Goal: Information Seeking & Learning: Learn about a topic

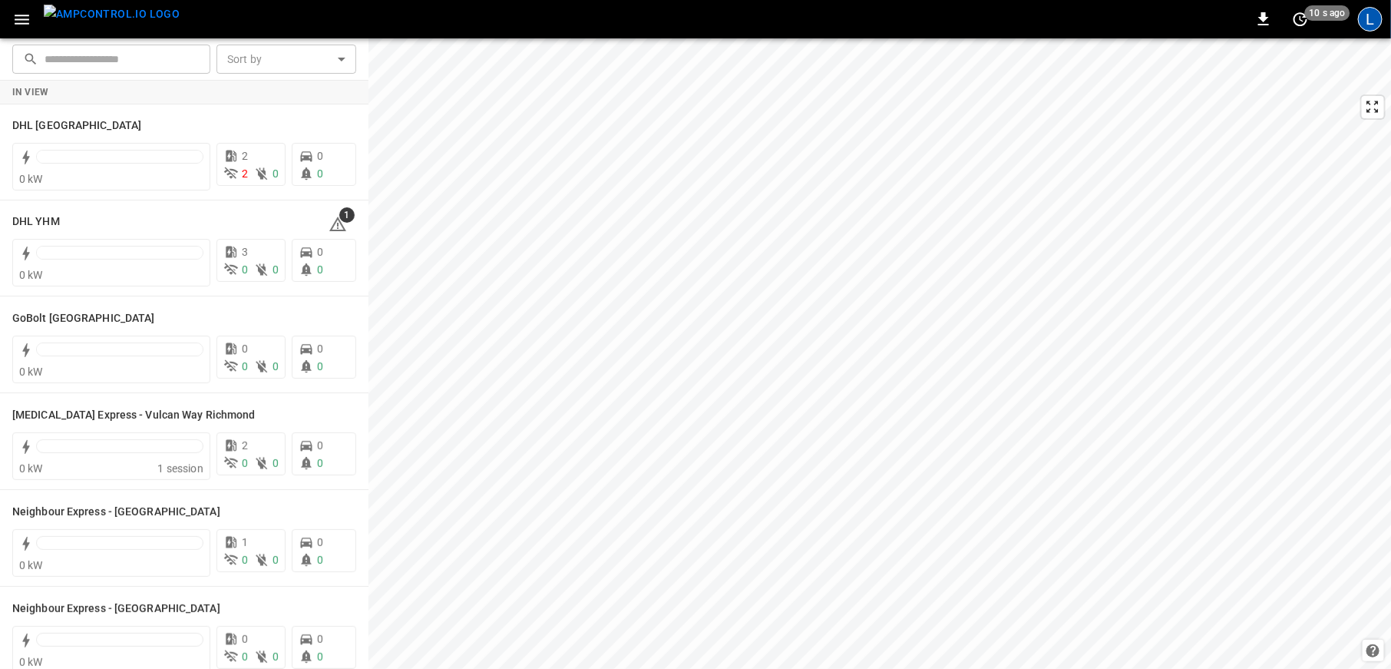
click at [1374, 23] on div "L" at bounding box center [1370, 19] width 25 height 25
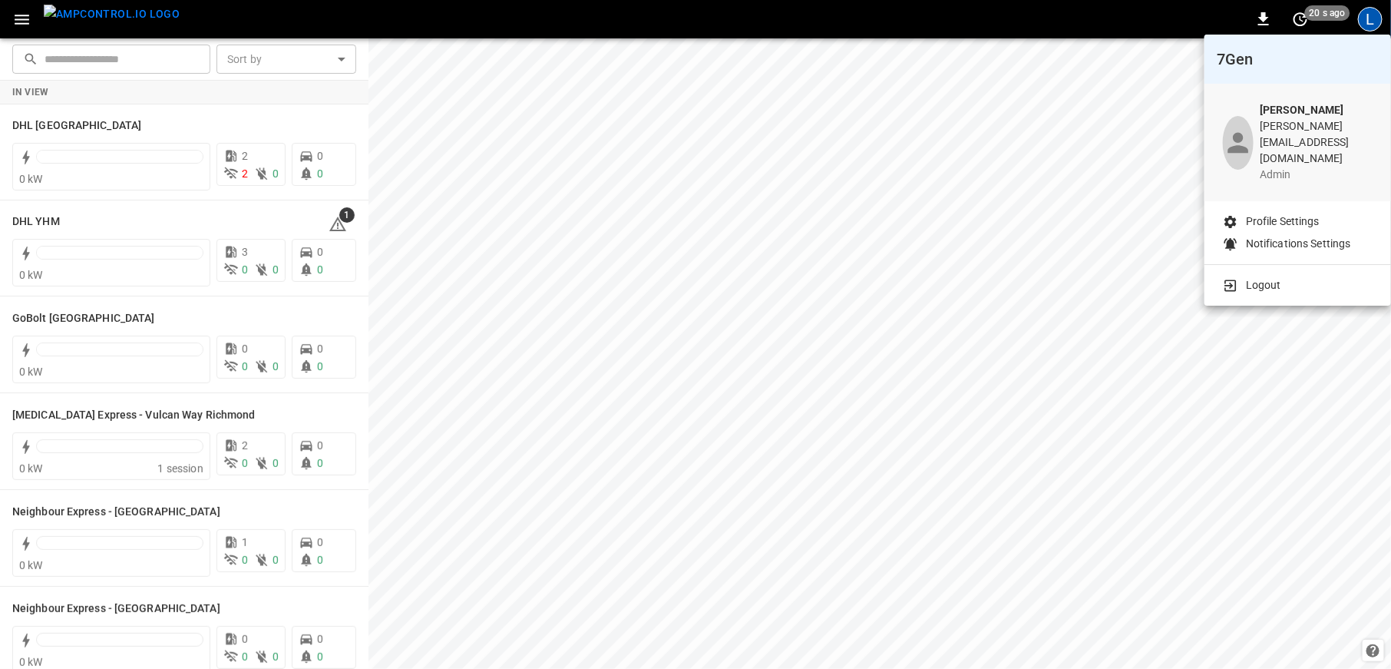
click at [22, 11] on div at bounding box center [695, 334] width 1391 height 669
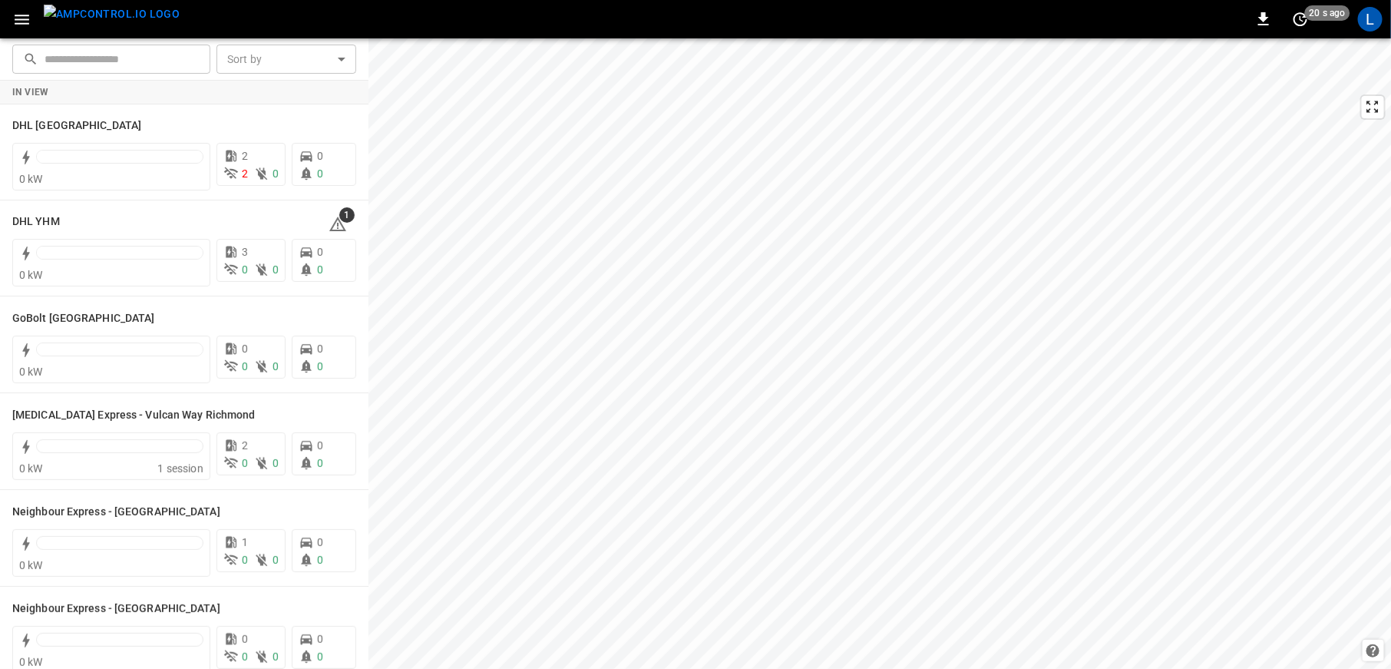
click at [23, 22] on icon "button" at bounding box center [21, 19] width 19 height 19
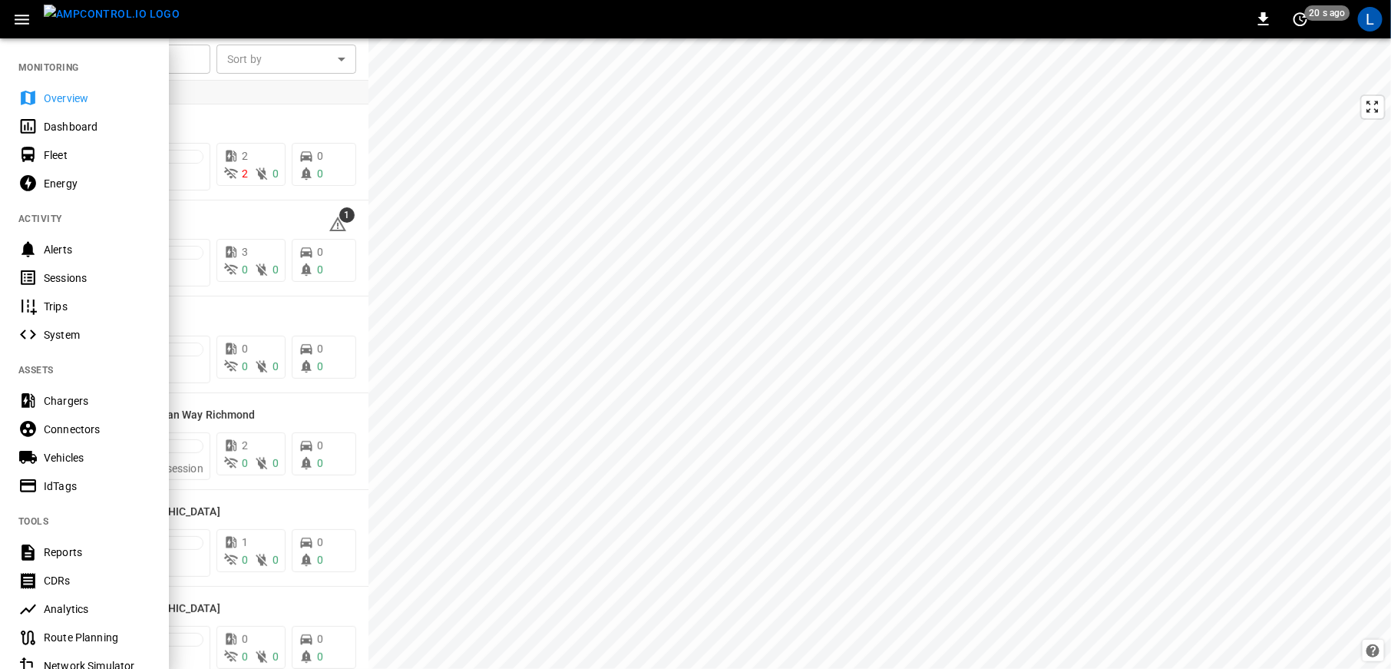
scroll to position [207, 0]
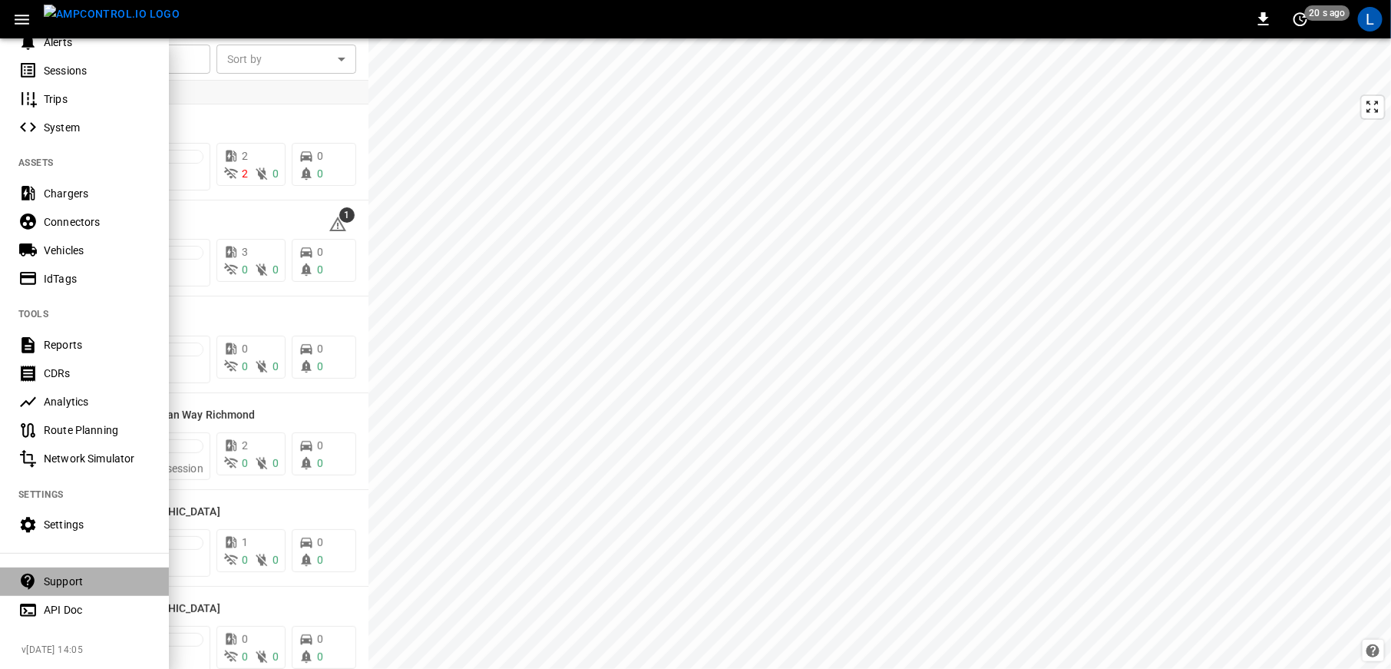
click at [55, 585] on div "Support" at bounding box center [97, 581] width 107 height 15
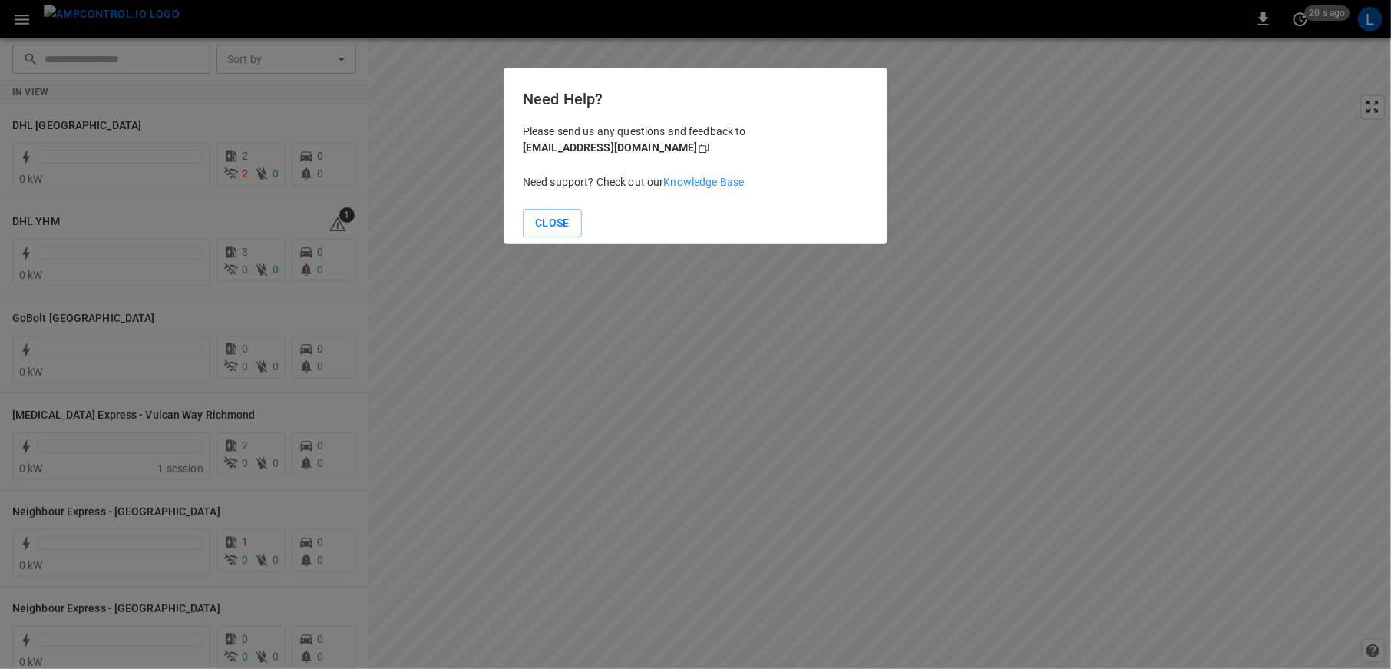
click at [697, 180] on link "Knowledge Base" at bounding box center [704, 182] width 81 height 12
click at [553, 218] on button "Close" at bounding box center [552, 223] width 59 height 28
